Goal: Use online tool/utility

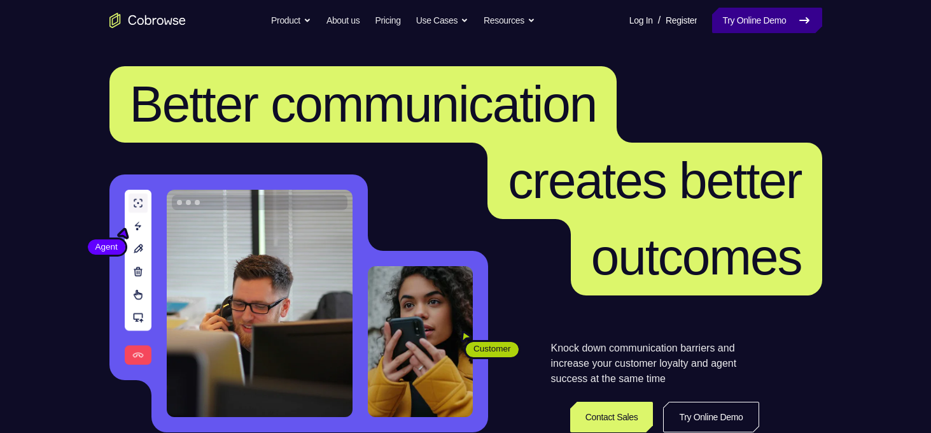
click at [755, 20] on link "Try Online Demo" at bounding box center [766, 20] width 109 height 25
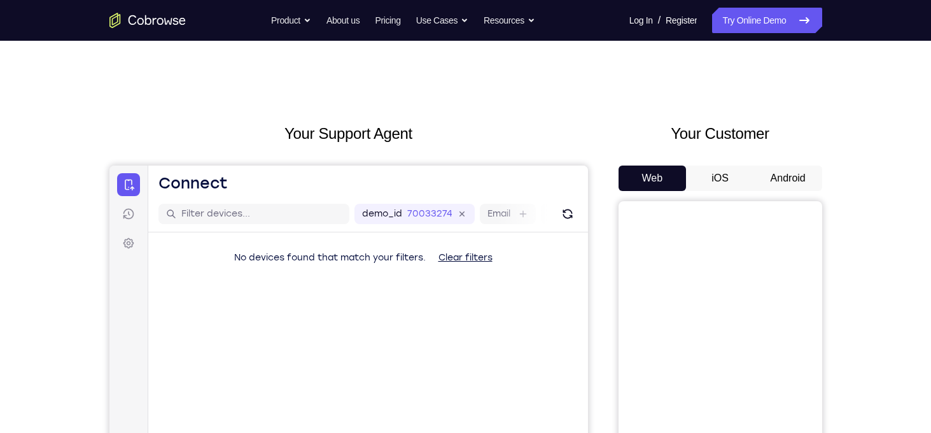
click at [776, 176] on button "Android" at bounding box center [788, 177] width 68 height 25
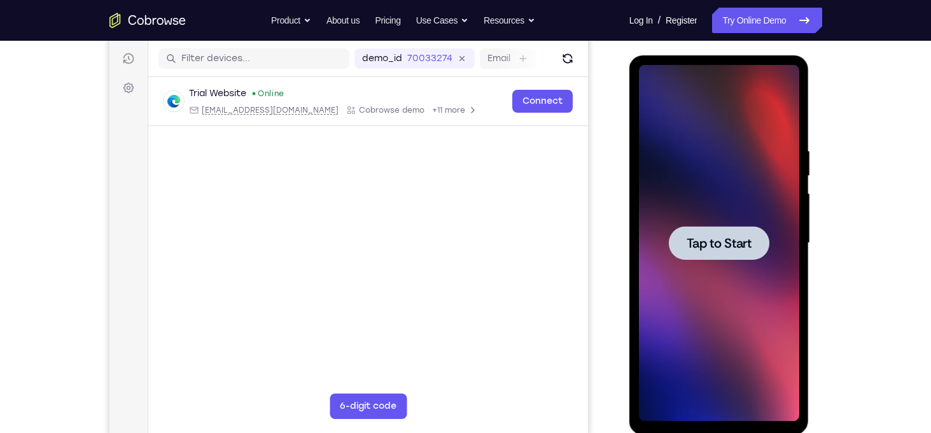
click at [728, 242] on span "Tap to Start" at bounding box center [718, 243] width 65 height 13
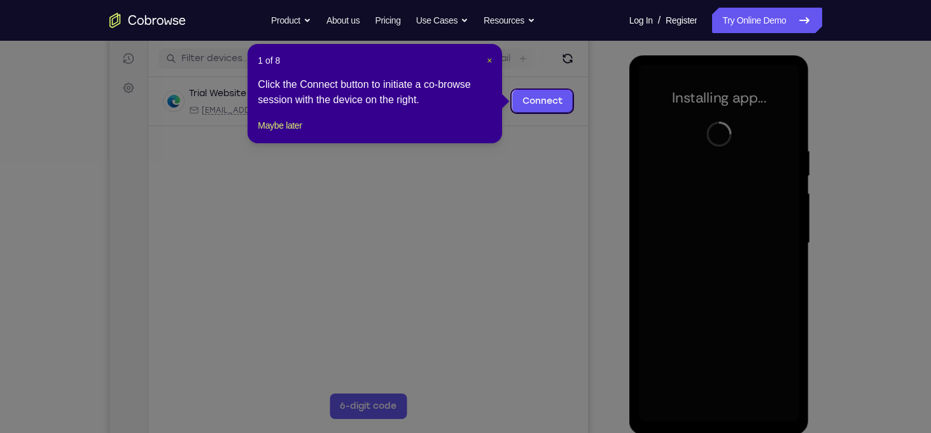
click at [487, 62] on span "×" at bounding box center [489, 60] width 5 height 10
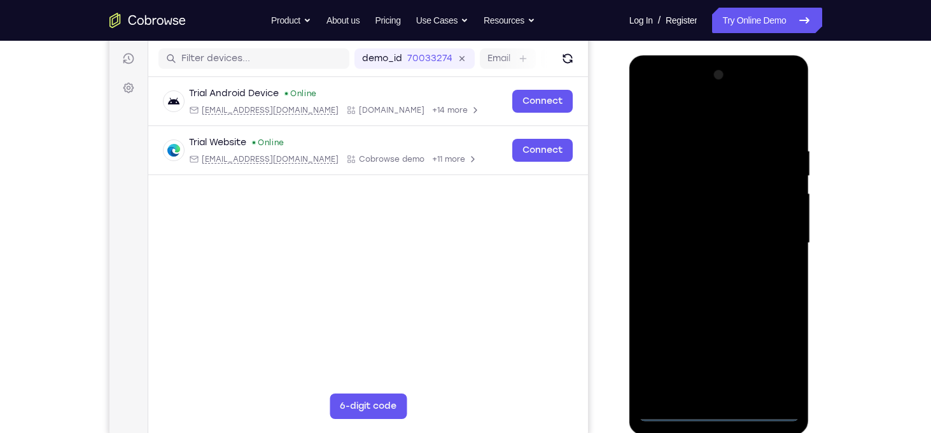
click at [717, 407] on div at bounding box center [719, 243] width 160 height 356
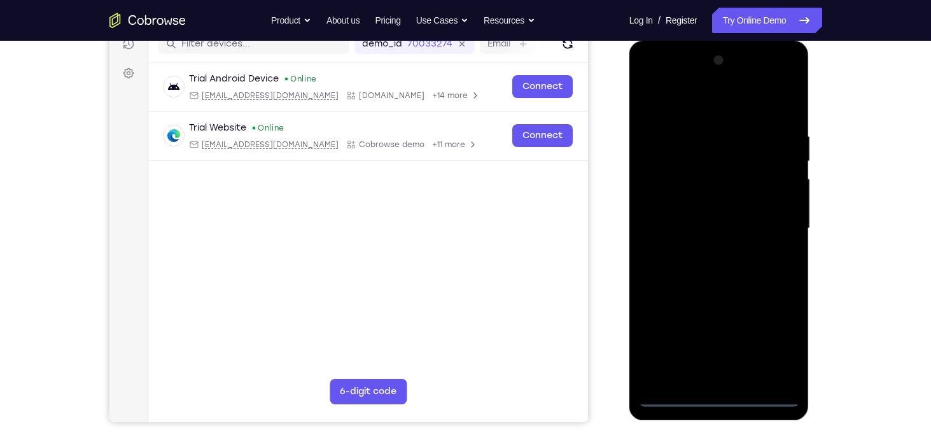
scroll to position [176, 0]
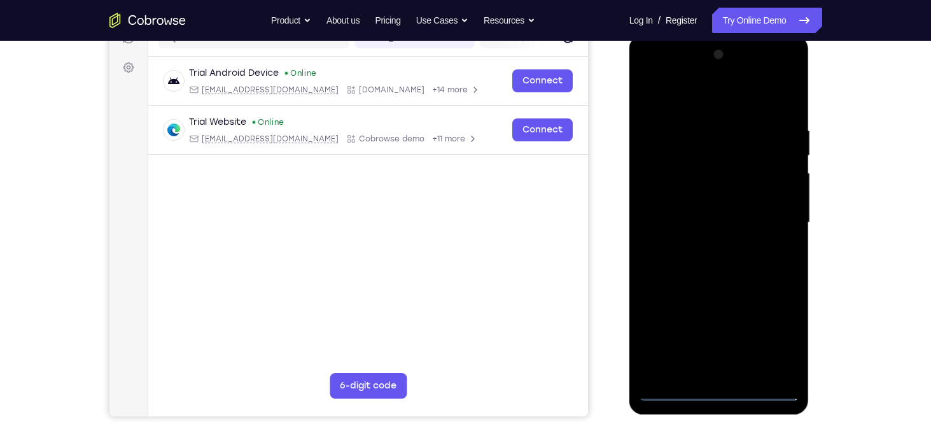
click at [718, 394] on div at bounding box center [719, 223] width 160 height 356
click at [770, 342] on div at bounding box center [719, 223] width 160 height 356
click at [652, 76] on div at bounding box center [719, 223] width 160 height 356
click at [770, 219] on div at bounding box center [719, 223] width 160 height 356
click at [702, 247] on div at bounding box center [719, 223] width 160 height 356
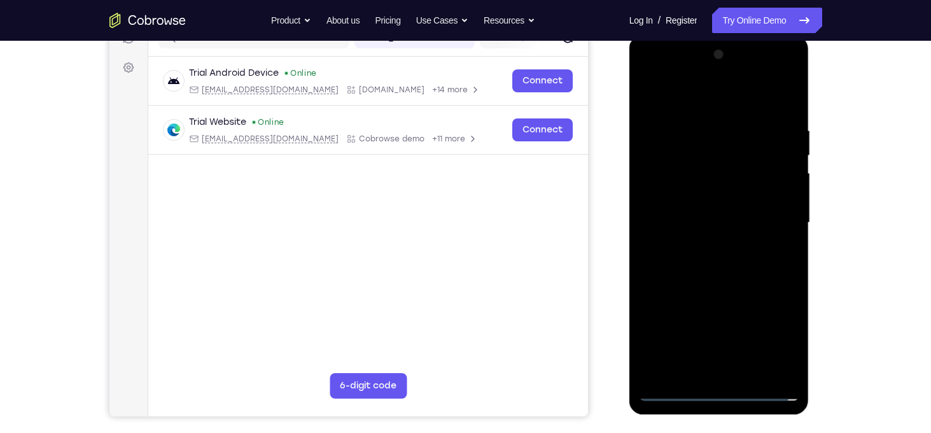
click at [722, 284] on div at bounding box center [719, 223] width 160 height 356
click at [690, 165] on div at bounding box center [719, 223] width 160 height 356
click at [716, 194] on div at bounding box center [719, 223] width 160 height 356
click at [700, 167] on div at bounding box center [719, 223] width 160 height 356
click at [733, 199] on div at bounding box center [719, 223] width 160 height 356
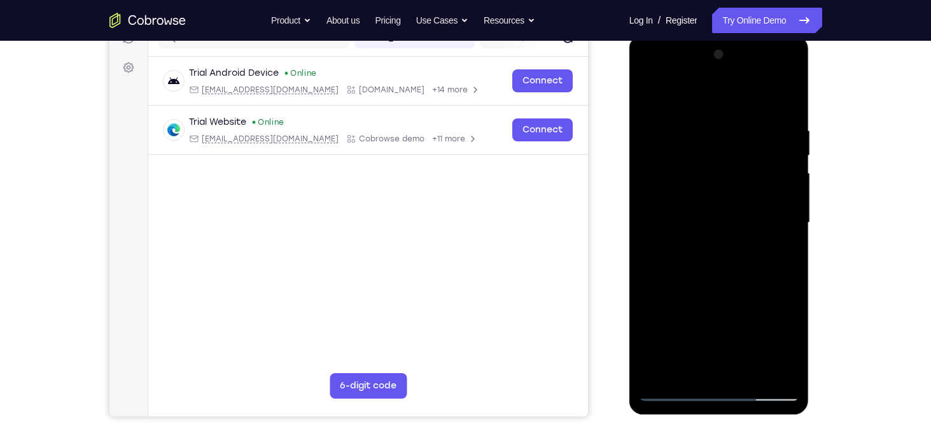
click at [722, 283] on div at bounding box center [719, 223] width 160 height 356
click at [788, 94] on div at bounding box center [719, 223] width 160 height 356
click at [768, 123] on div at bounding box center [719, 223] width 160 height 356
click at [650, 92] on div at bounding box center [719, 223] width 160 height 356
click at [752, 371] on div at bounding box center [719, 223] width 160 height 356
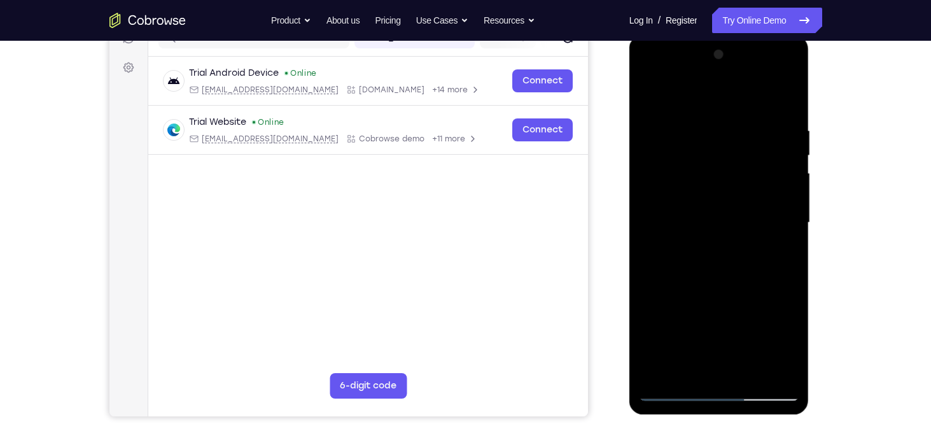
click at [727, 288] on div at bounding box center [719, 223] width 160 height 356
click at [653, 92] on div at bounding box center [719, 223] width 160 height 356
click at [794, 275] on div at bounding box center [719, 223] width 160 height 356
click at [700, 117] on div at bounding box center [719, 223] width 160 height 356
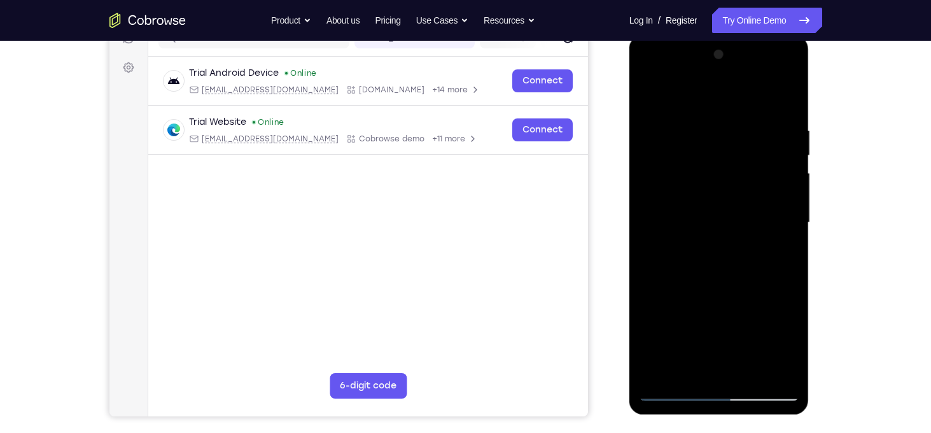
click at [789, 249] on div at bounding box center [719, 223] width 160 height 356
click at [789, 247] on div at bounding box center [719, 223] width 160 height 356
click at [787, 246] on div at bounding box center [719, 223] width 160 height 356
click at [791, 244] on div at bounding box center [719, 223] width 160 height 356
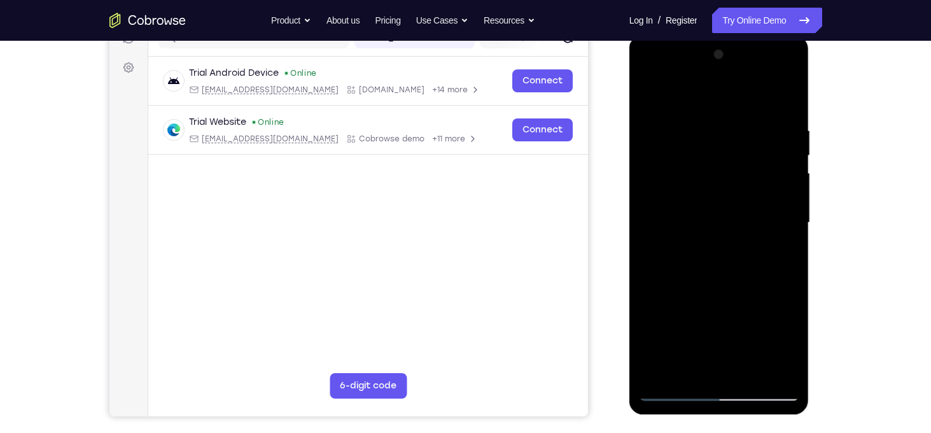
click at [791, 244] on div at bounding box center [719, 223] width 160 height 356
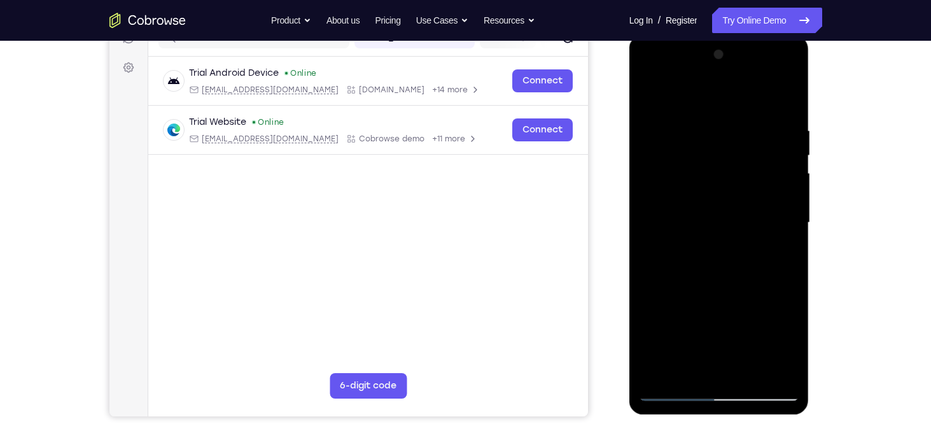
click at [791, 244] on div at bounding box center [719, 223] width 160 height 356
drag, startPoint x: 791, startPoint y: 244, endPoint x: 677, endPoint y: 262, distance: 115.4
click at [677, 262] on div at bounding box center [719, 223] width 160 height 356
click at [795, 202] on div at bounding box center [719, 223] width 160 height 356
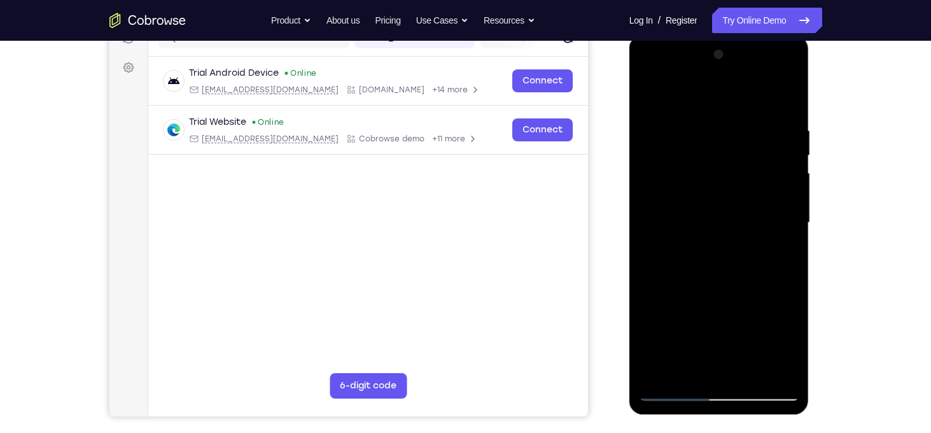
click at [795, 202] on div at bounding box center [719, 223] width 160 height 356
click at [790, 211] on div at bounding box center [719, 223] width 160 height 356
click at [790, 232] on div at bounding box center [719, 223] width 160 height 356
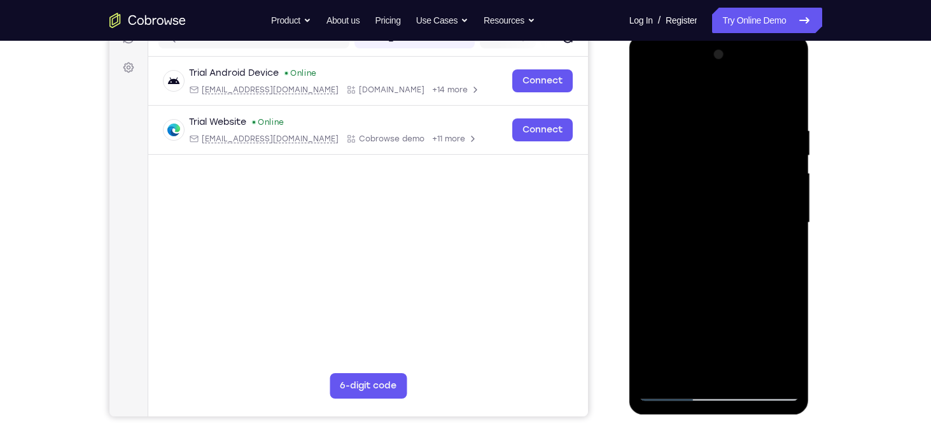
drag, startPoint x: 790, startPoint y: 232, endPoint x: 580, endPoint y: 279, distance: 215.8
click at [629, 279] on html "Online web based iOS Simulators and Android Emulators. Run iPhone, iPad, Mobile…" at bounding box center [719, 226] width 181 height 382
click at [645, 243] on div at bounding box center [719, 223] width 160 height 356
click at [792, 246] on div at bounding box center [719, 223] width 160 height 356
drag, startPoint x: 786, startPoint y: 242, endPoint x: 545, endPoint y: 299, distance: 247.7
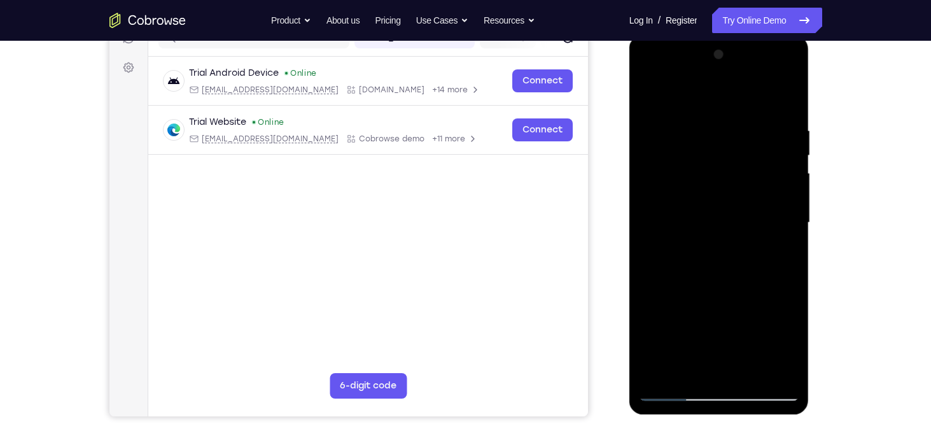
click at [629, 299] on html "Online web based iOS Simulators and Android Emulators. Run iPhone, iPad, Mobile…" at bounding box center [719, 226] width 181 height 382
drag, startPoint x: 793, startPoint y: 209, endPoint x: 610, endPoint y: 219, distance: 183.5
click at [629, 219] on html "Online web based iOS Simulators and Android Emulators. Run iPhone, iPad, Mobile…" at bounding box center [719, 226] width 181 height 382
click at [791, 224] on div at bounding box center [719, 223] width 160 height 356
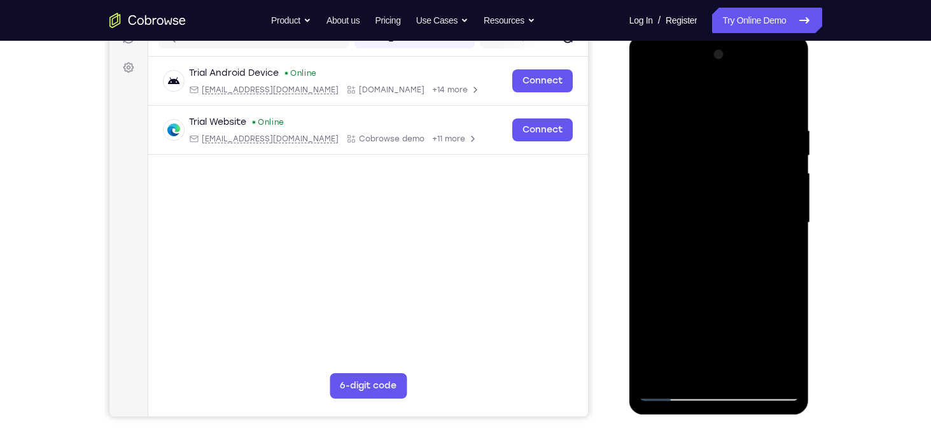
click at [791, 220] on div at bounding box center [719, 223] width 160 height 356
drag, startPoint x: 791, startPoint y: 220, endPoint x: 610, endPoint y: 263, distance: 185.6
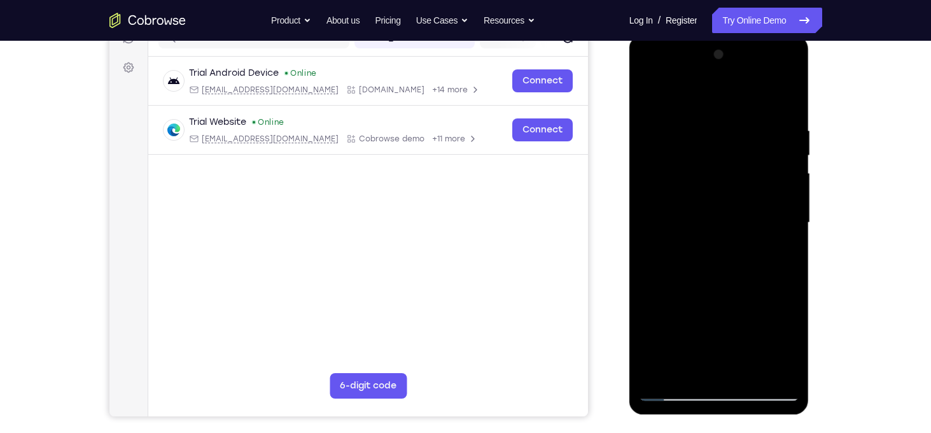
click at [629, 263] on html "Online web based iOS Simulators and Android Emulators. Run iPhone, iPad, Mobile…" at bounding box center [719, 226] width 181 height 382
click at [790, 244] on div at bounding box center [719, 223] width 160 height 356
drag, startPoint x: 790, startPoint y: 244, endPoint x: 609, endPoint y: 277, distance: 184.3
click at [629, 277] on html "Online web based iOS Simulators and Android Emulators. Run iPhone, iPad, Mobile…" at bounding box center [719, 226] width 181 height 382
click at [792, 267] on div at bounding box center [719, 223] width 160 height 356
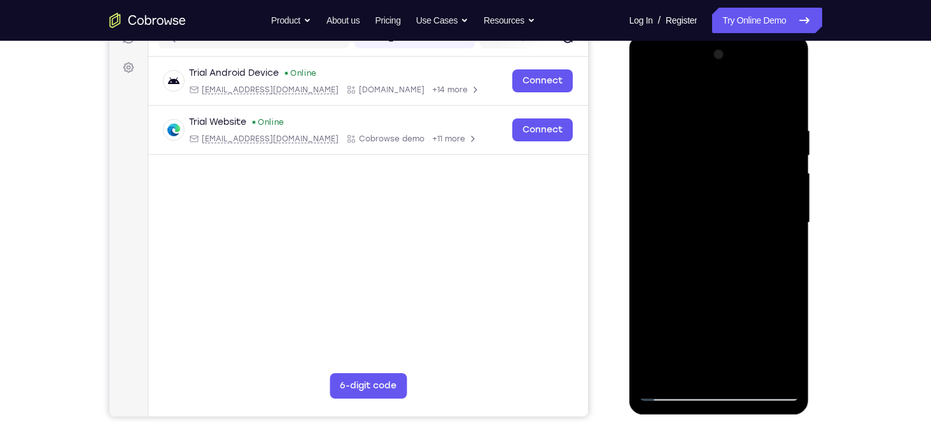
click at [792, 267] on div at bounding box center [719, 223] width 160 height 356
click at [646, 261] on div at bounding box center [719, 223] width 160 height 356
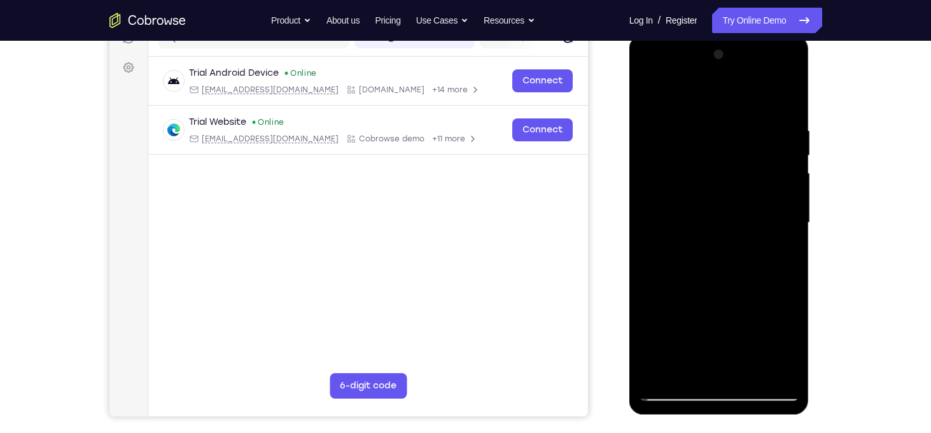
click at [646, 261] on div at bounding box center [719, 223] width 160 height 356
click at [790, 246] on div at bounding box center [719, 223] width 160 height 356
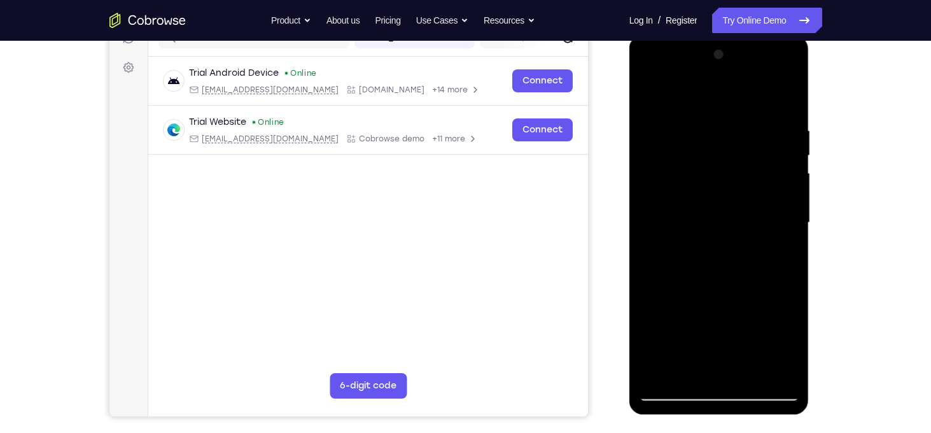
click at [790, 246] on div at bounding box center [719, 223] width 160 height 356
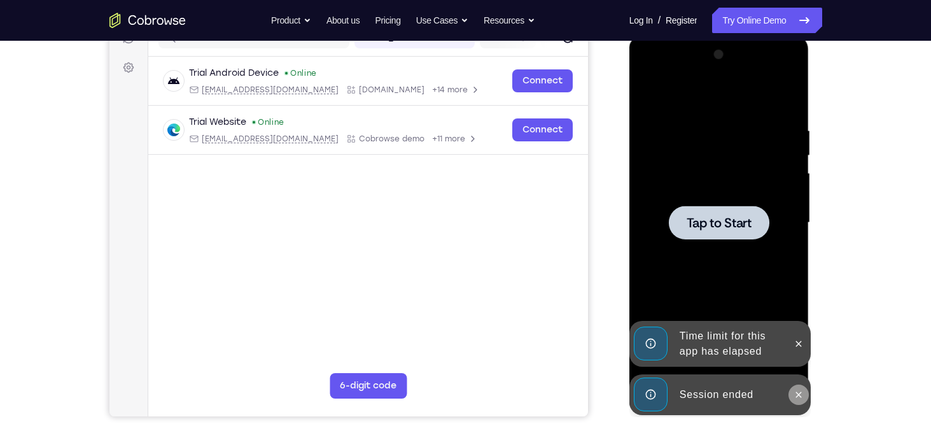
click at [796, 396] on icon at bounding box center [798, 394] width 10 height 10
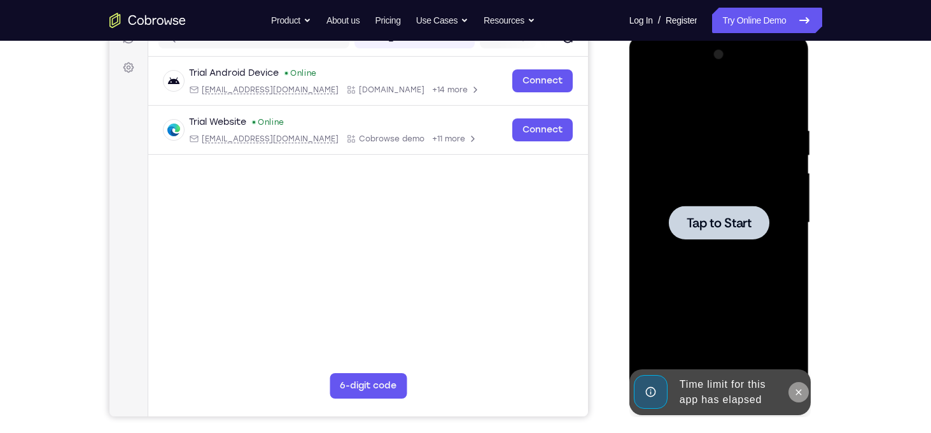
click at [802, 388] on icon at bounding box center [798, 392] width 10 height 10
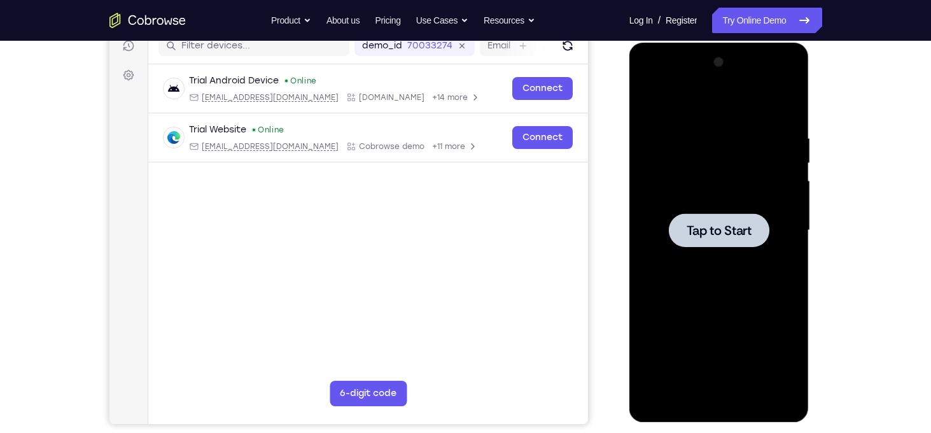
scroll to position [169, 0]
